Goal: Information Seeking & Learning: Learn about a topic

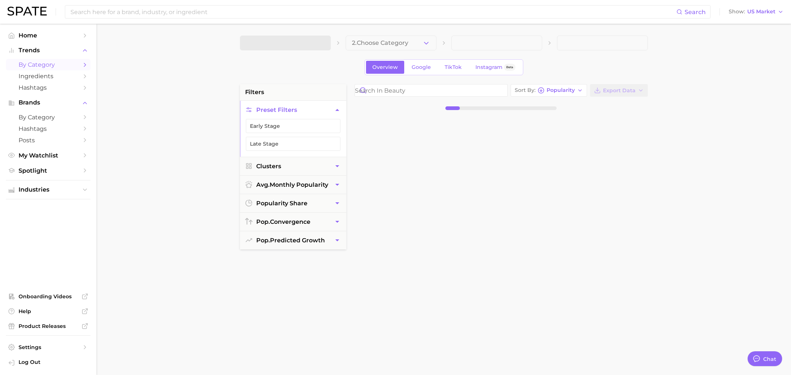
type textarea "x"
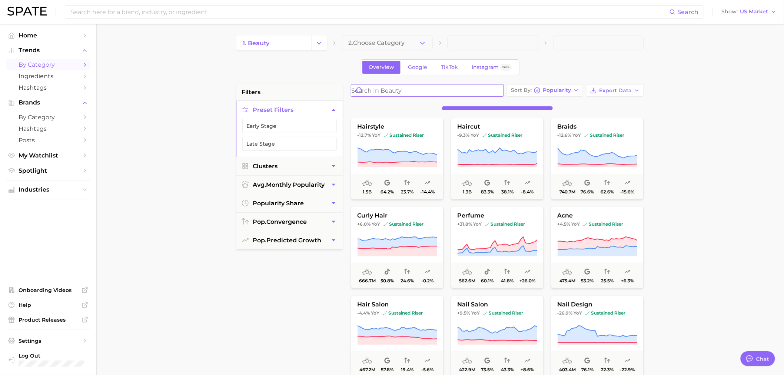
click at [395, 89] on input "Search in beauty" at bounding box center [427, 90] width 152 height 12
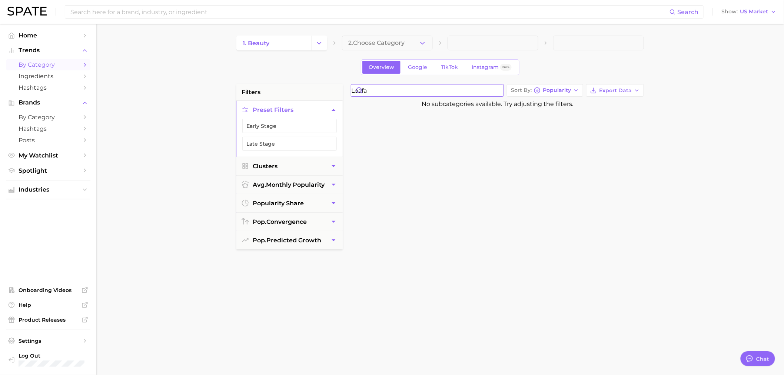
click at [372, 88] on input "loafa" at bounding box center [427, 90] width 152 height 12
paste input "o"
type input "loofa"
click at [320, 39] on icon "Change Category" at bounding box center [319, 43] width 8 height 8
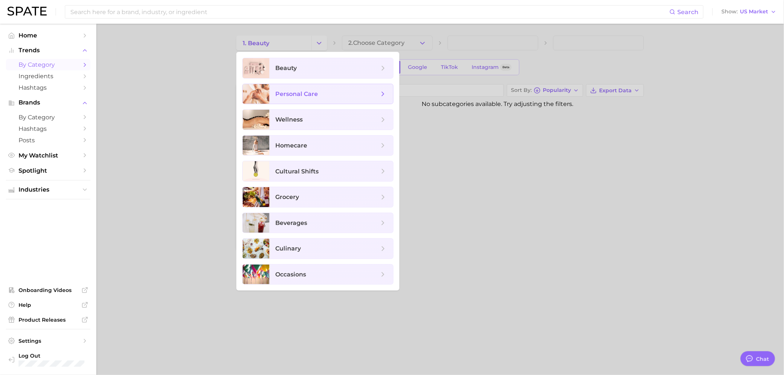
click at [312, 93] on span "personal care" at bounding box center [296, 93] width 43 height 7
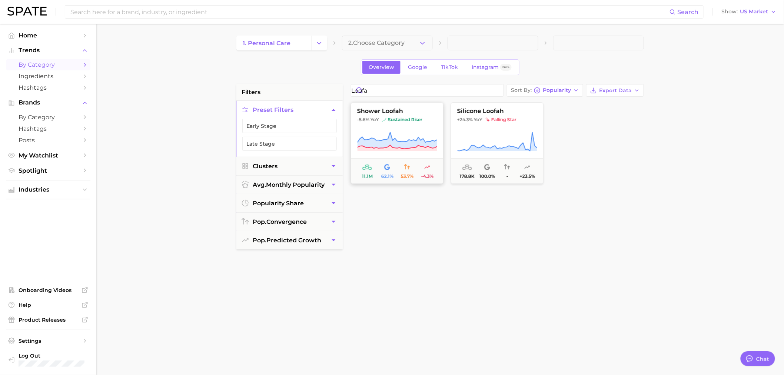
click at [372, 126] on button "shower loofah -5.6% YoY sustained riser 11.1m 62.1% 53.7% -4.3%" at bounding box center [397, 143] width 93 height 82
type textarea "x"
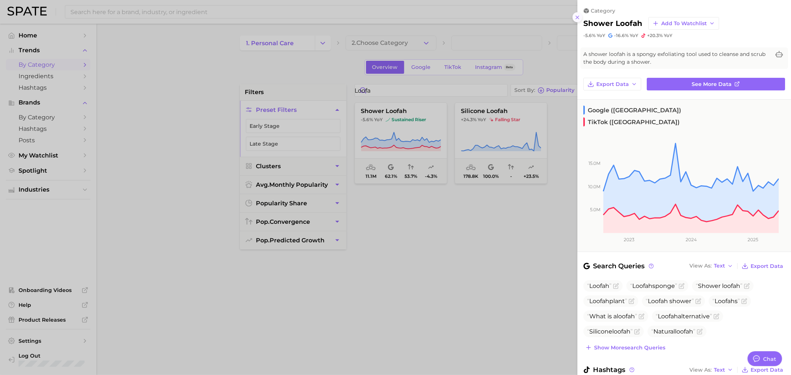
click at [577, 18] on icon at bounding box center [577, 17] width 6 height 6
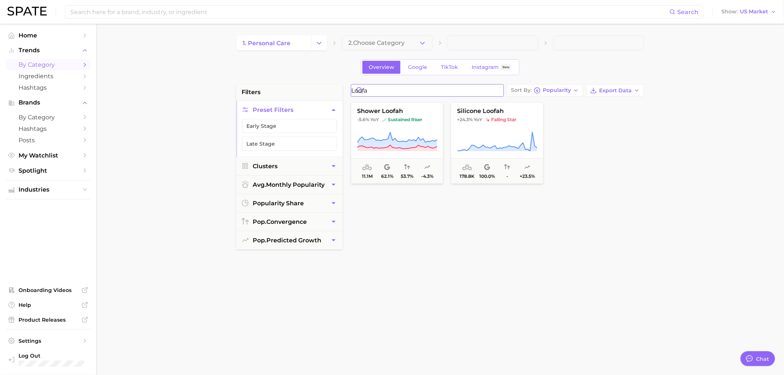
drag, startPoint x: 398, startPoint y: 90, endPoint x: 340, endPoint y: 83, distance: 57.9
click at [340, 83] on div "1. personal care 2. Choose Category Overview Google TikTok Instagram Beta filte…" at bounding box center [440, 292] width 408 height 513
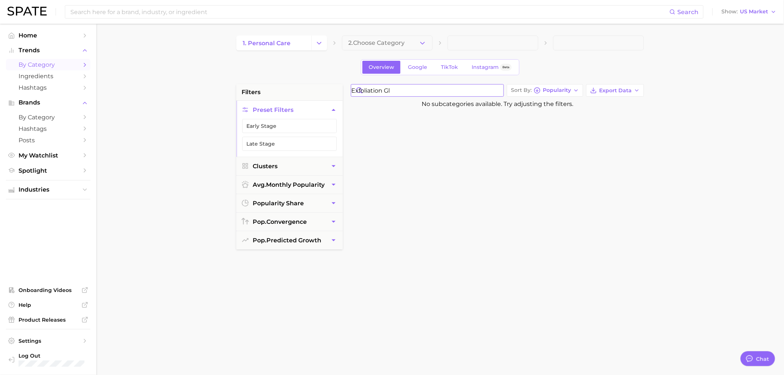
click at [368, 89] on input "exfoliation gl" at bounding box center [427, 90] width 152 height 12
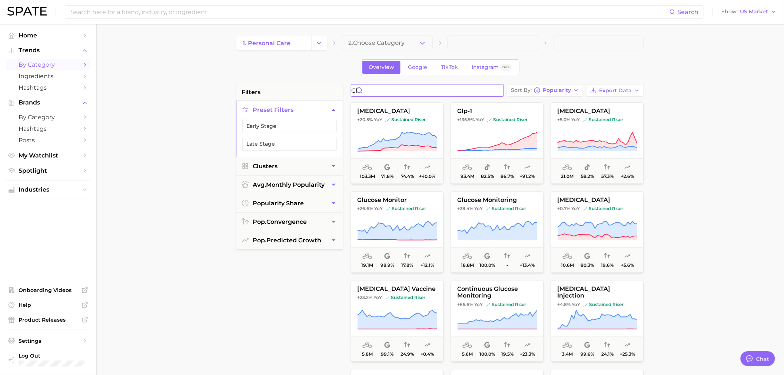
click at [384, 92] on input "gl" at bounding box center [427, 90] width 152 height 12
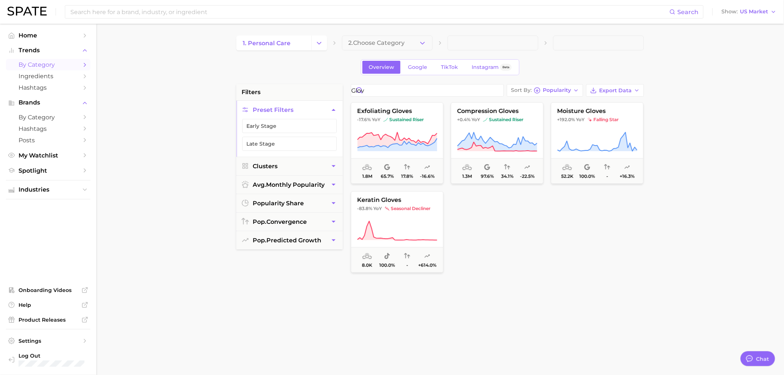
click at [522, 243] on div at bounding box center [497, 232] width 93 height 82
drag, startPoint x: 397, startPoint y: 87, endPoint x: 360, endPoint y: 83, distance: 37.2
click at [360, 83] on div "1. personal care 2. Choose Category Overview Google TikTok Instagram Beta filte…" at bounding box center [440, 292] width 408 height 513
click at [397, 94] on input "glov" at bounding box center [427, 90] width 152 height 12
drag, startPoint x: 397, startPoint y: 91, endPoint x: 359, endPoint y: 91, distance: 37.4
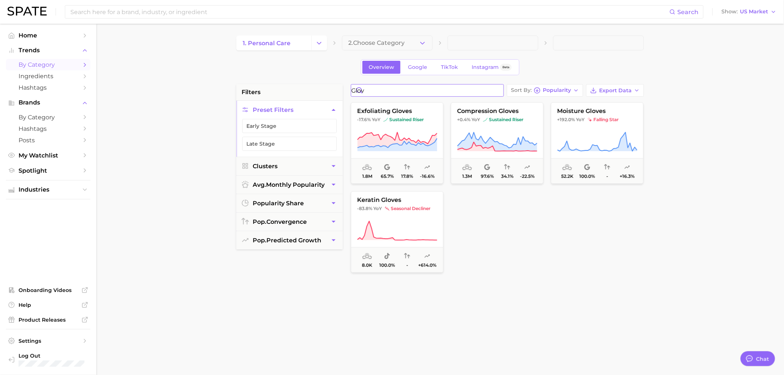
click at [359, 91] on input "glov" at bounding box center [427, 90] width 152 height 12
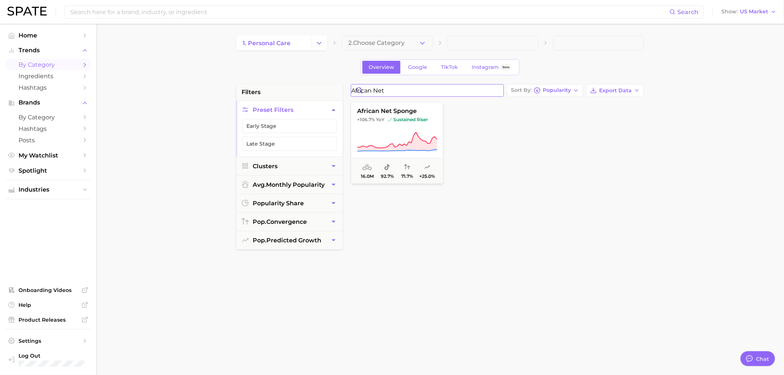
type input "african net"
drag, startPoint x: 411, startPoint y: 89, endPoint x: 352, endPoint y: 86, distance: 59.4
click at [352, 86] on input "african net" at bounding box center [427, 90] width 152 height 12
type input "back sc"
